Goal: Task Accomplishment & Management: Use online tool/utility

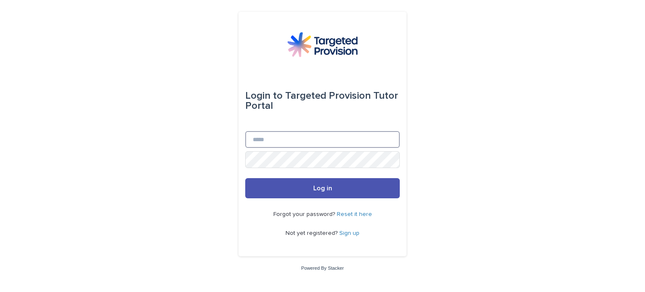
click at [299, 145] on input "Email" at bounding box center [322, 139] width 154 height 17
type input "**********"
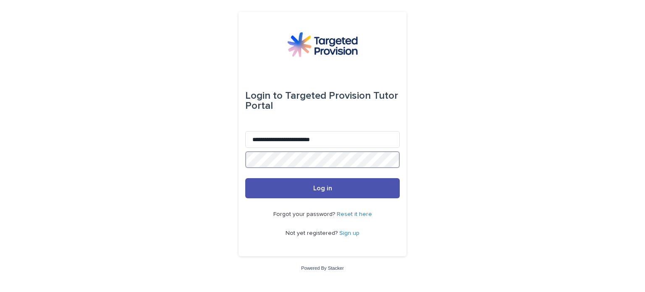
click at [245, 178] on button "Log in" at bounding box center [322, 188] width 154 height 20
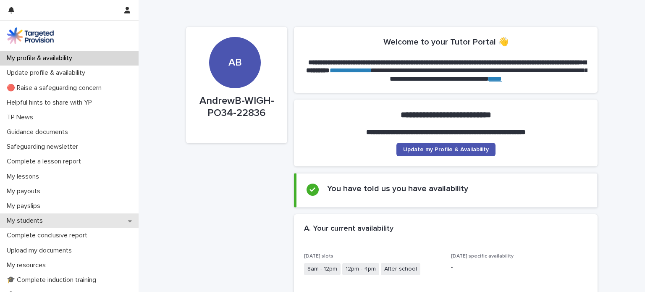
click at [30, 214] on div "My students" at bounding box center [69, 220] width 138 height 15
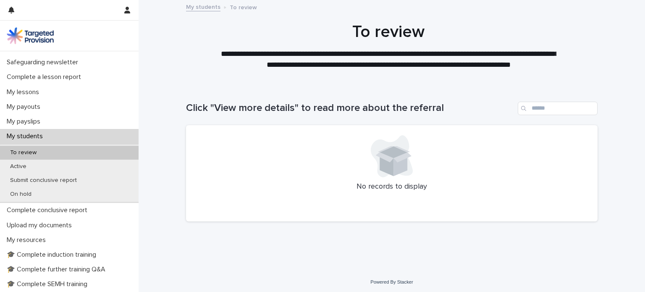
scroll to position [86, 0]
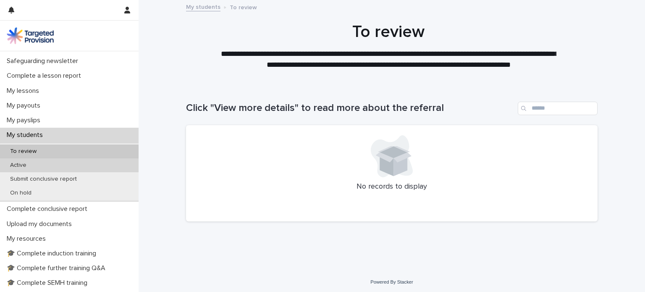
click at [25, 165] on p "Active" at bounding box center [18, 165] width 30 height 7
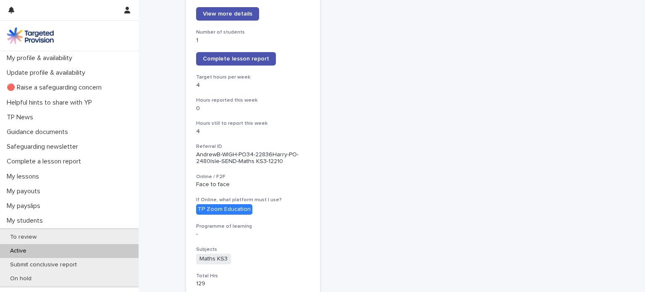
scroll to position [148, 0]
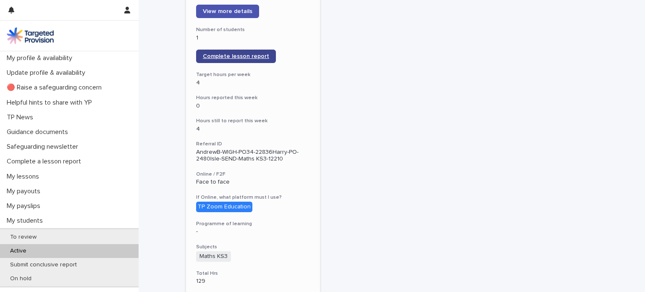
click at [242, 57] on span "Complete lesson report" at bounding box center [236, 56] width 66 height 6
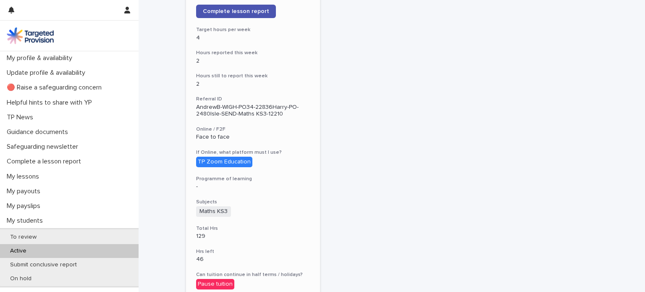
scroll to position [196, 0]
